Goal: Task Accomplishment & Management: Complete application form

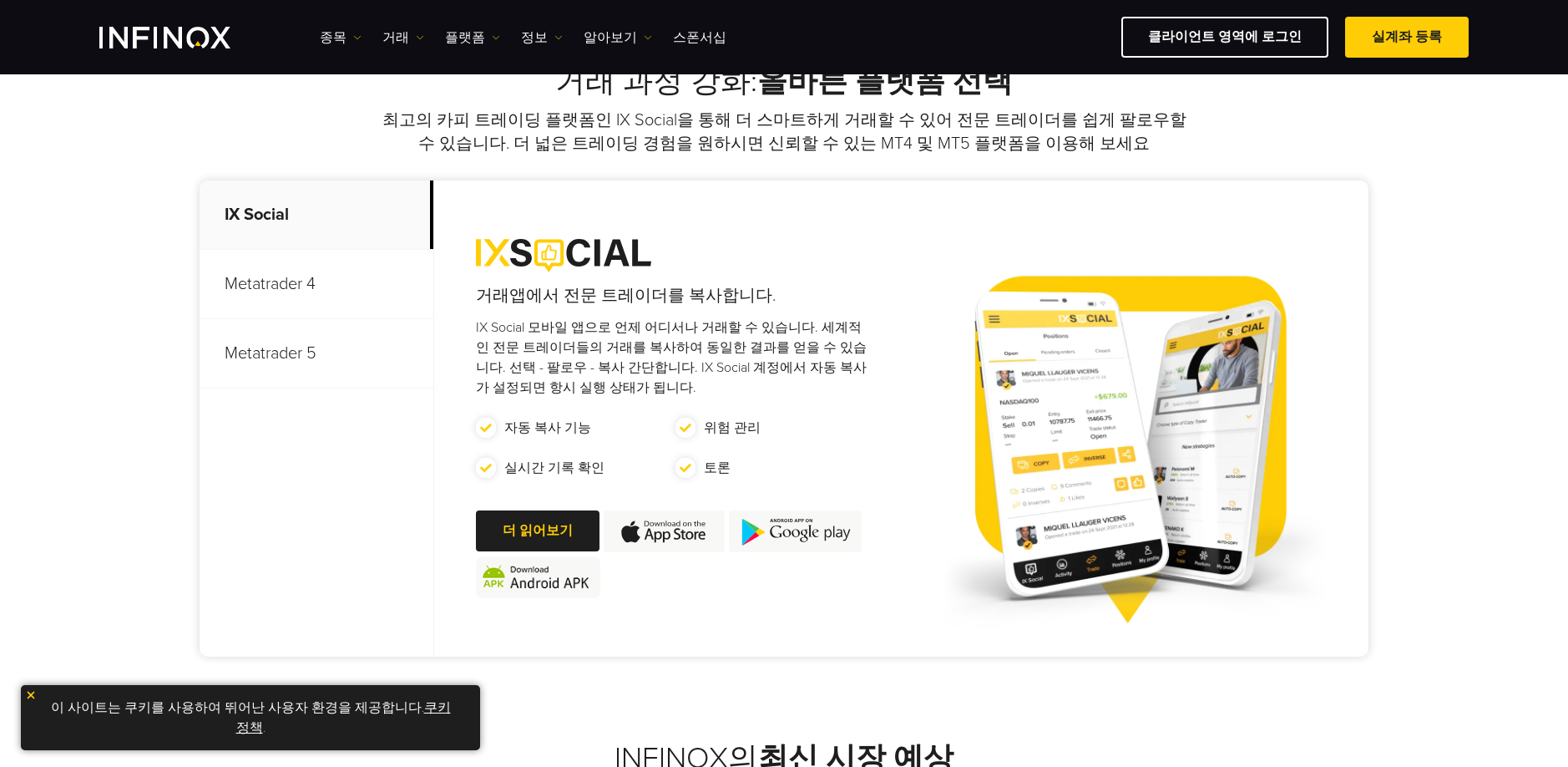
scroll to position [681, 0]
click at [315, 369] on p "Metatrader 5" at bounding box center [316, 353] width 233 height 69
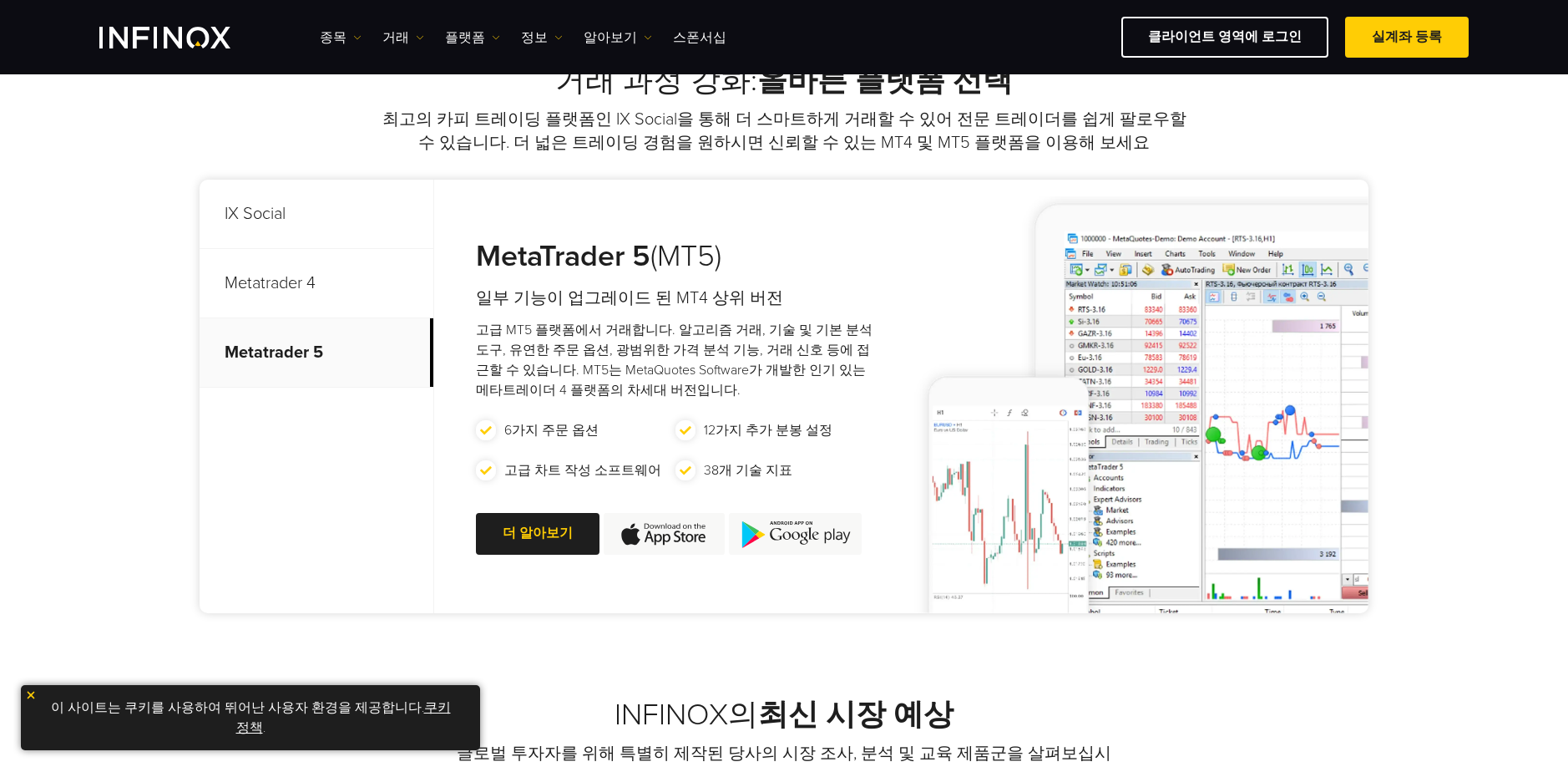
click at [660, 530] on img at bounding box center [664, 534] width 121 height 42
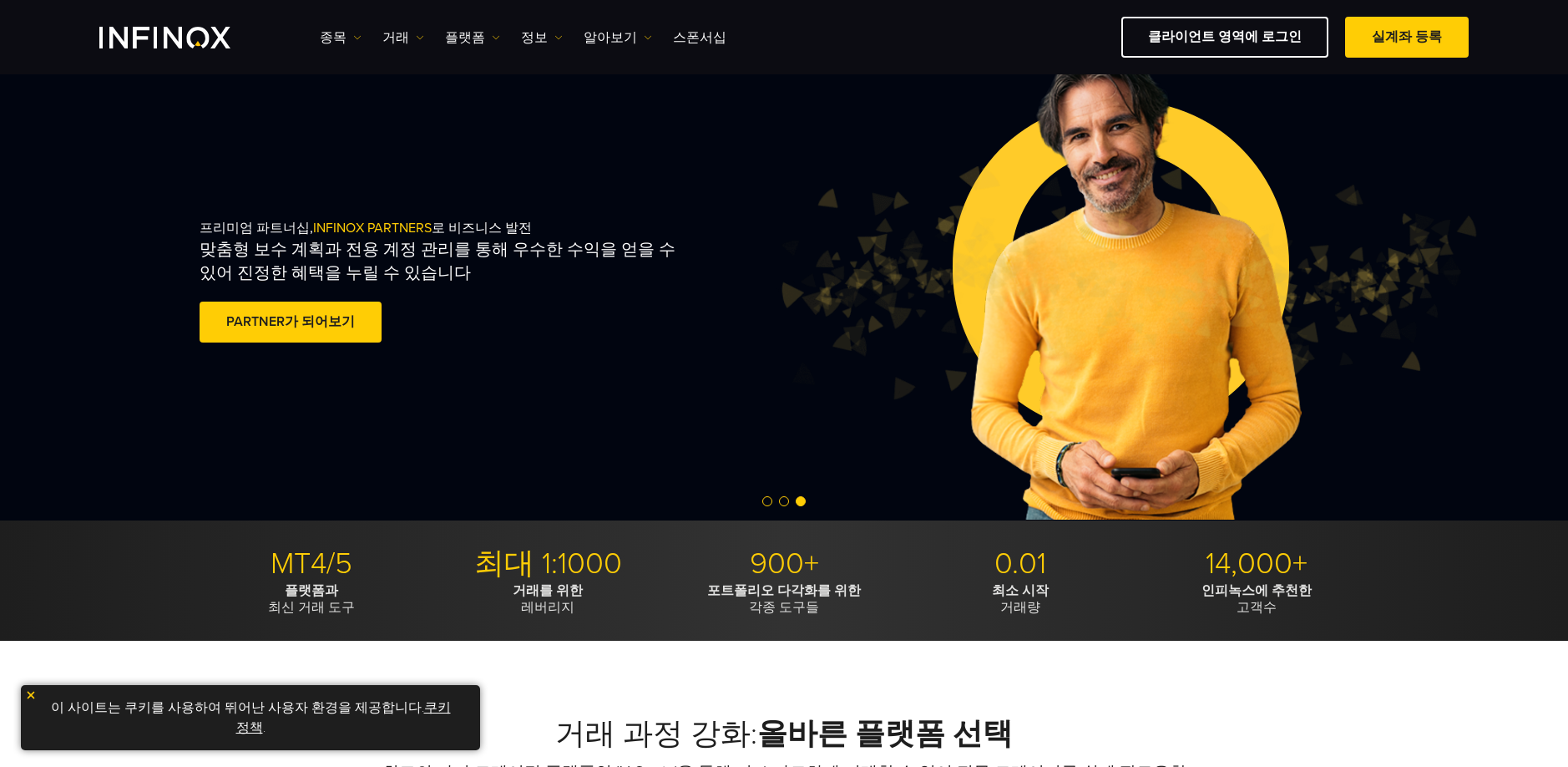
scroll to position [0, 0]
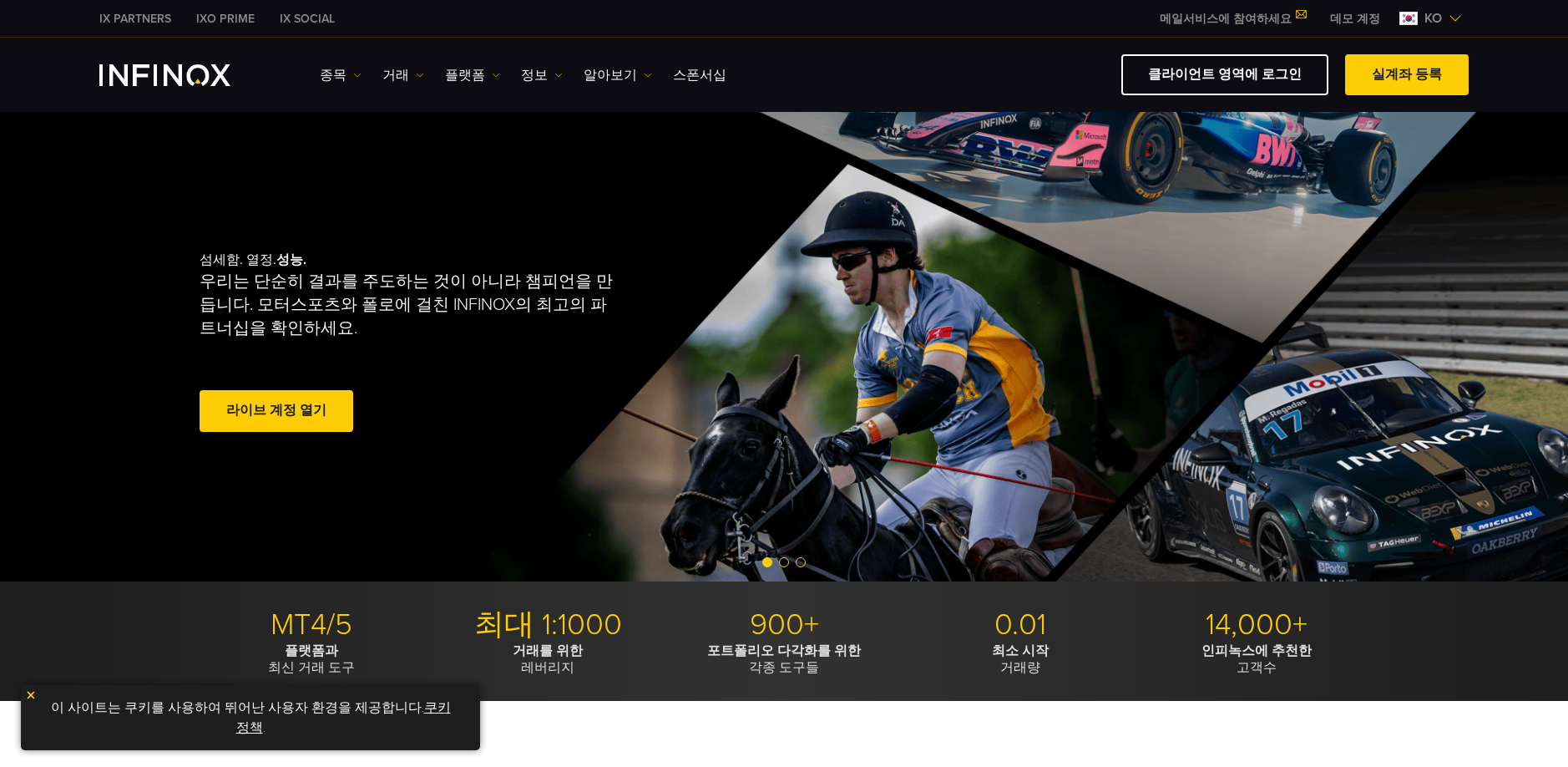
click at [1407, 75] on span at bounding box center [1407, 75] width 0 height 0
